Goal: Information Seeking & Learning: Find specific fact

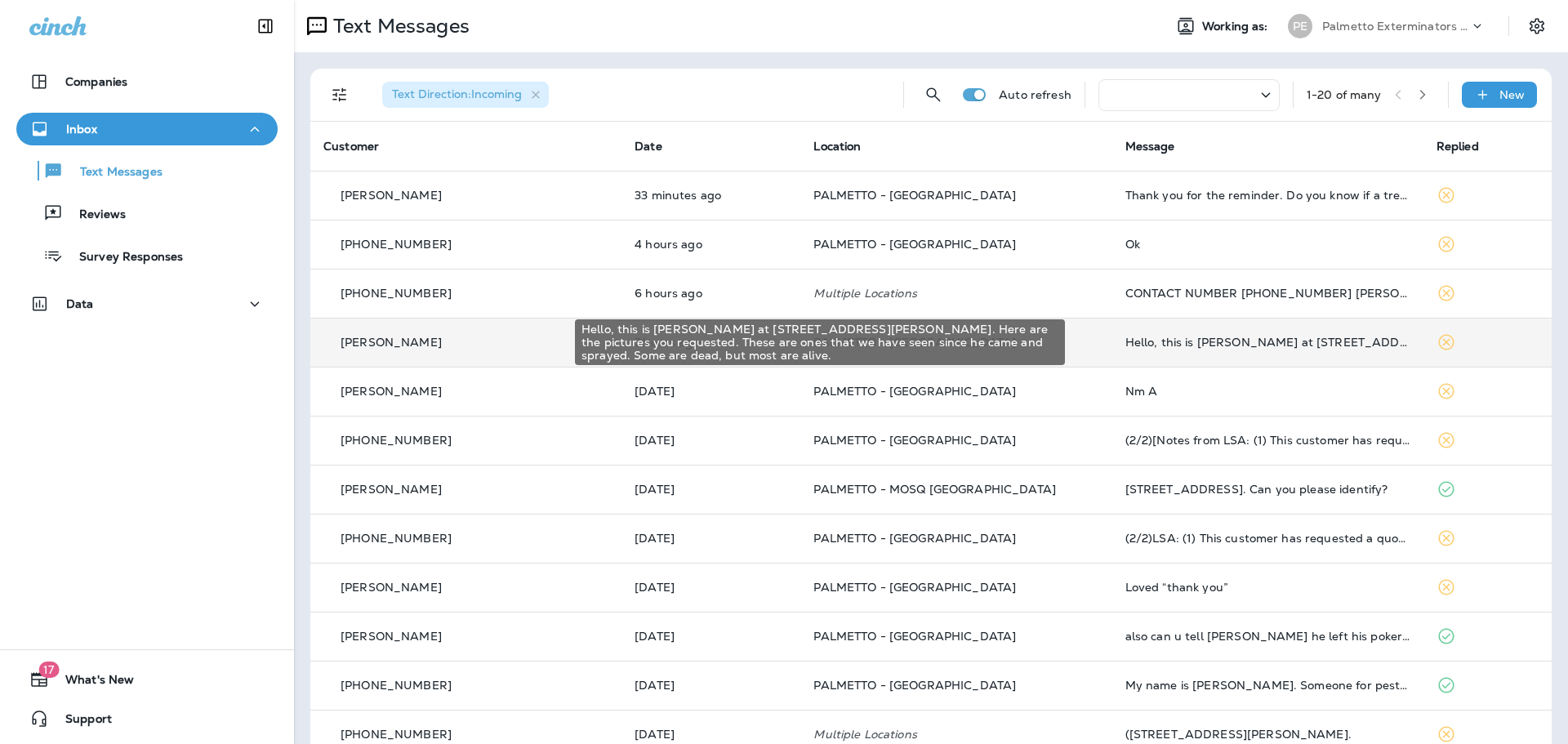
click at [1221, 341] on div "Hello, this is [PERSON_NAME] at [STREET_ADDRESS][PERSON_NAME]. Here are the pic…" at bounding box center [1268, 341] width 285 height 13
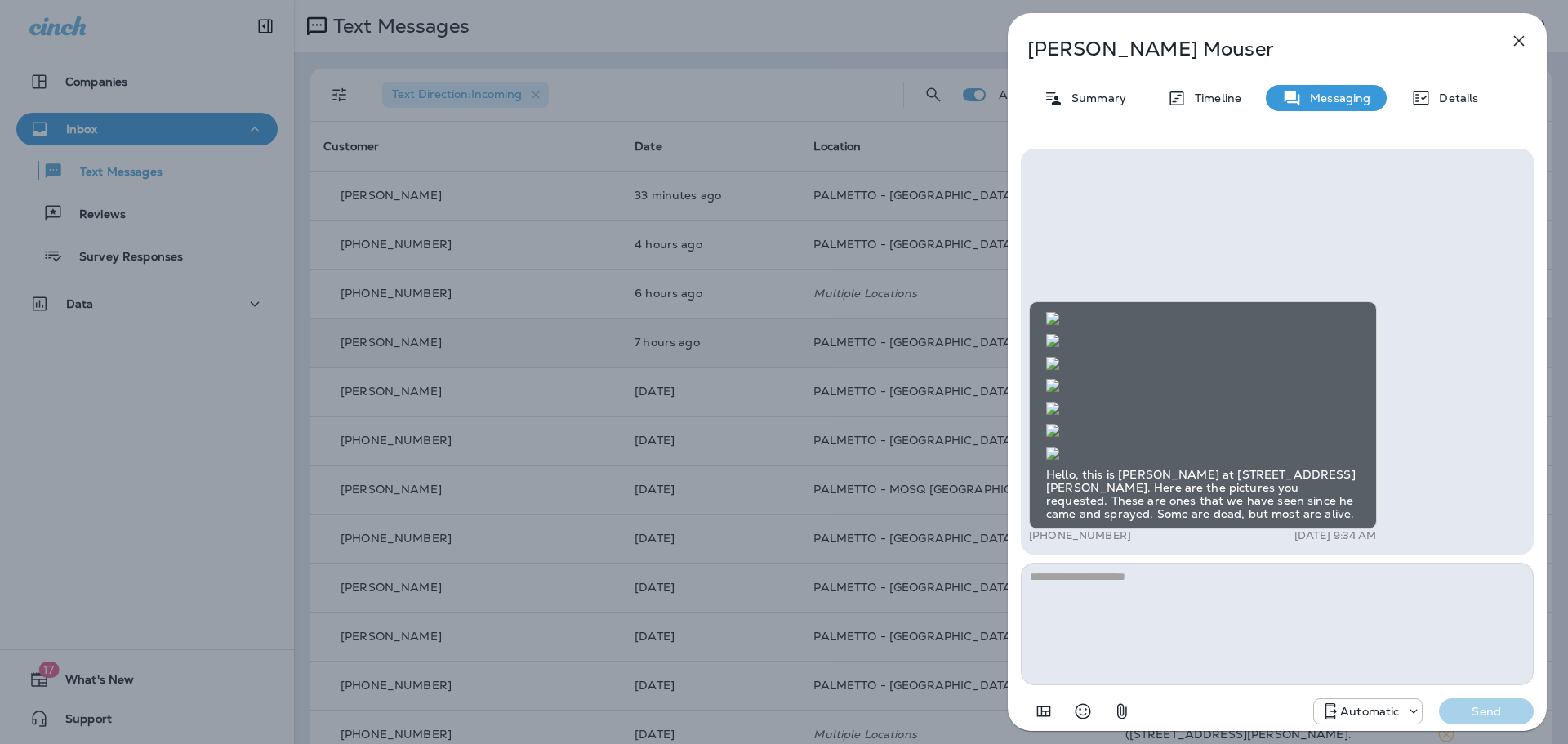
scroll to position [-3166, 0]
click at [1517, 43] on icon "button" at bounding box center [1519, 41] width 11 height 11
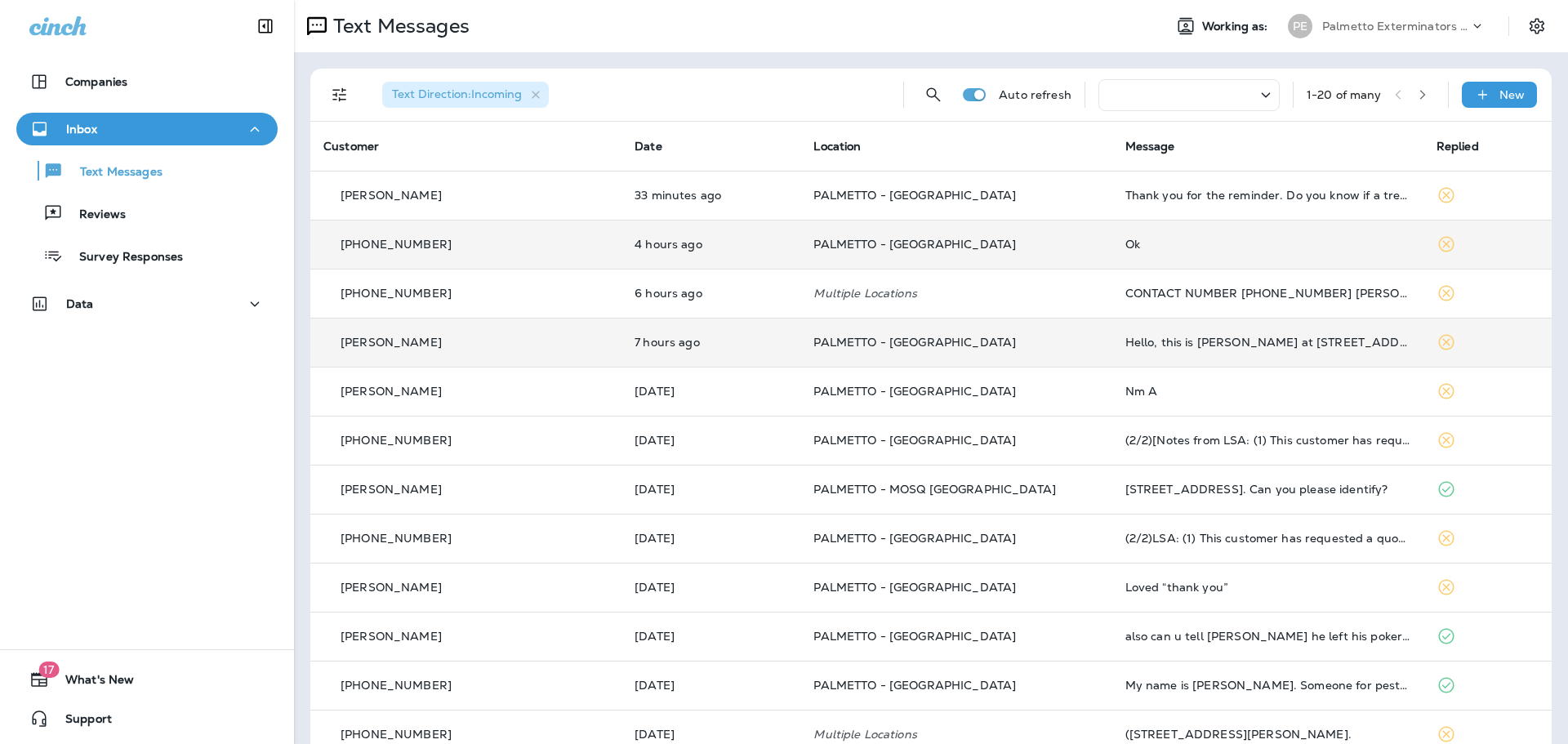
click at [406, 244] on p "[PHONE_NUMBER]" at bounding box center [396, 244] width 111 height 13
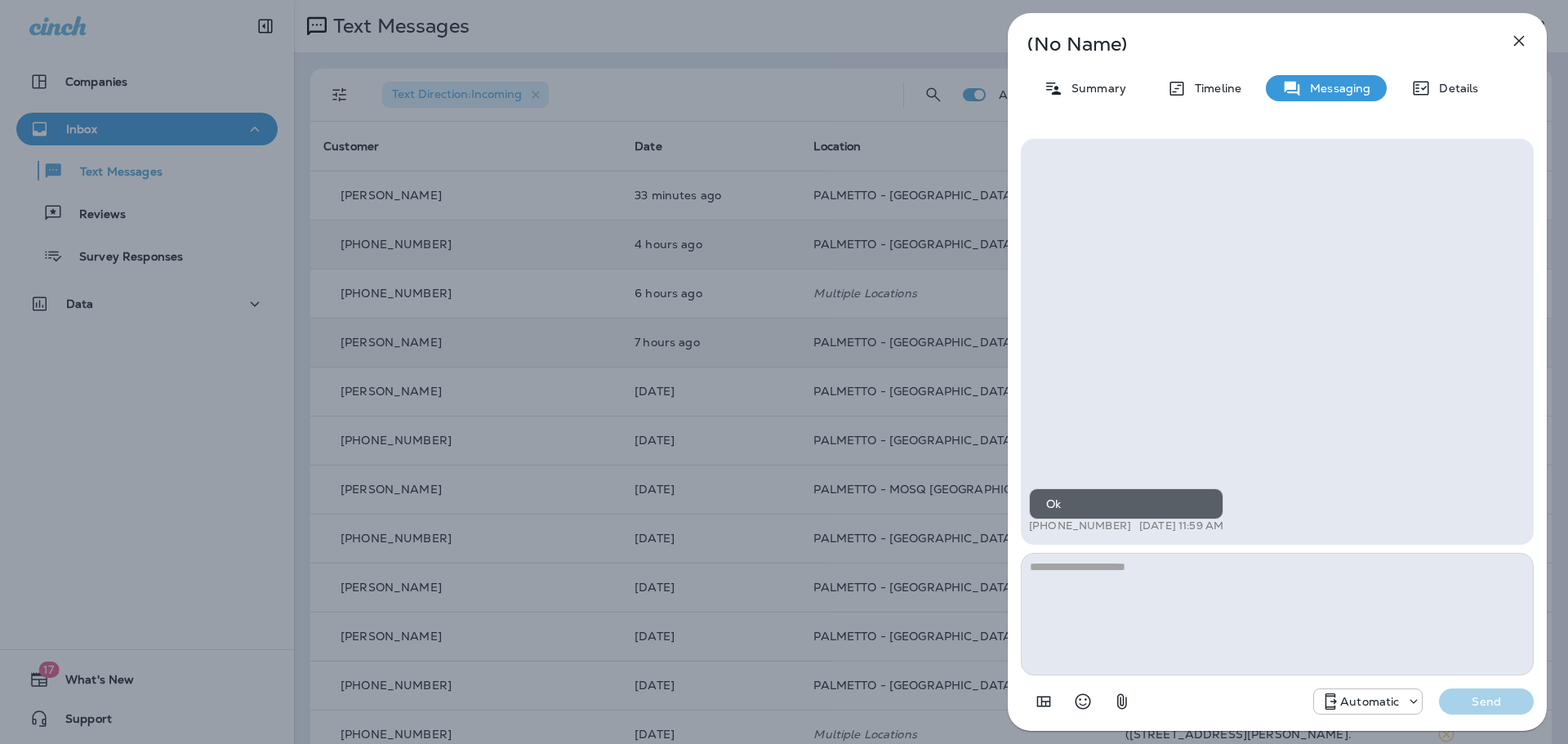
click at [1519, 41] on icon "button" at bounding box center [1519, 41] width 11 height 11
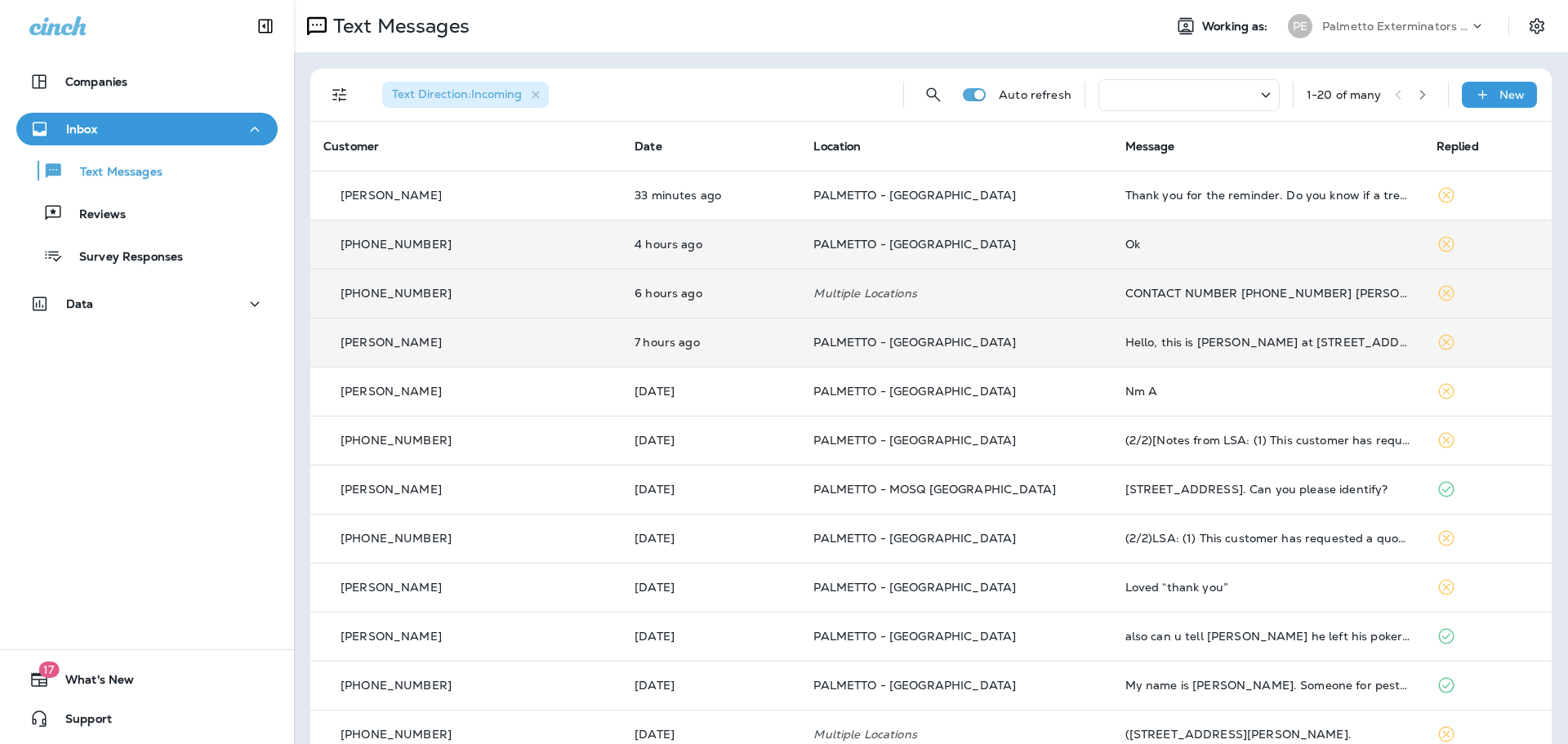
click at [414, 288] on p "[PHONE_NUMBER]" at bounding box center [396, 293] width 111 height 13
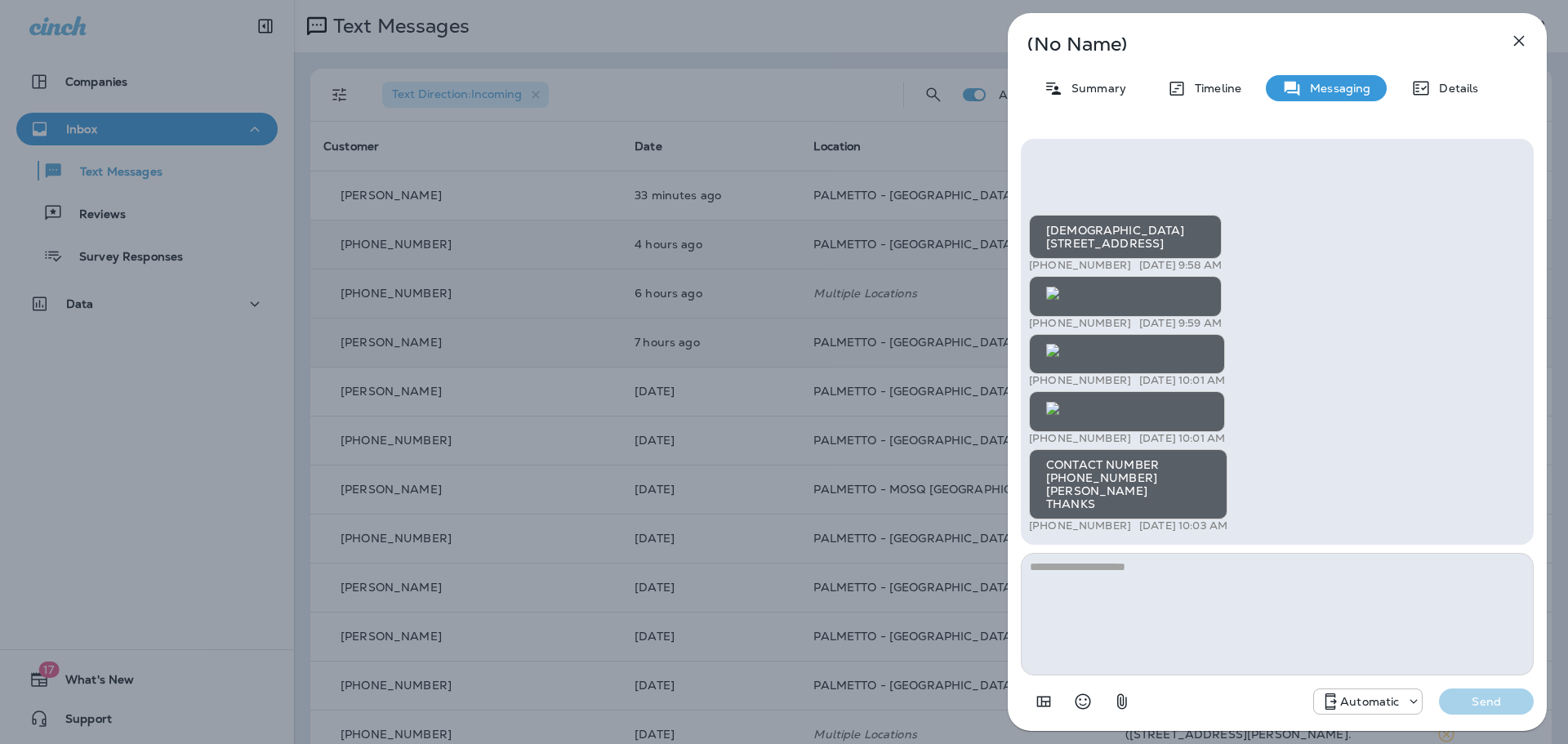
scroll to position [-1408, 0]
drag, startPoint x: 1528, startPoint y: 169, endPoint x: 1520, endPoint y: 257, distance: 88.4
click at [1520, 257] on div "[DEMOGRAPHIC_DATA] [STREET_ADDRESS] +1 (843) 718-8682 [DATE] 9:58 AM +1 (843) 7…" at bounding box center [1277, 341] width 513 height 406
click at [1470, 281] on div "[DEMOGRAPHIC_DATA] [STREET_ADDRESS] +1 (843) 718-8682 [DATE] 9:58 AM +1 (843) 7…" at bounding box center [1276, 375] width 496 height 322
